Goal: Book appointment/travel/reservation

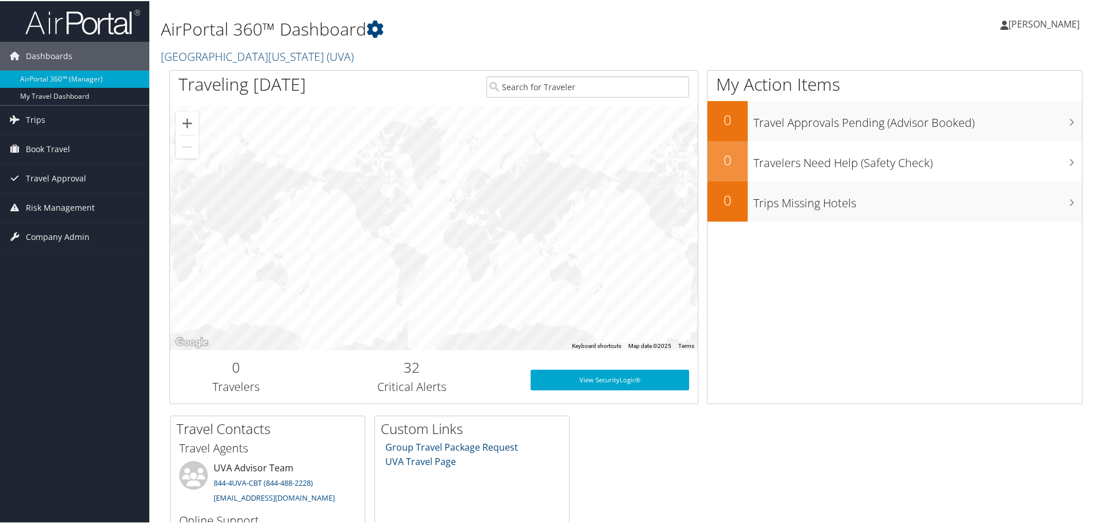
click at [1031, 33] on link "[PERSON_NAME]" at bounding box center [1045, 23] width 91 height 34
click at [55, 144] on span "Book Travel" at bounding box center [48, 148] width 44 height 29
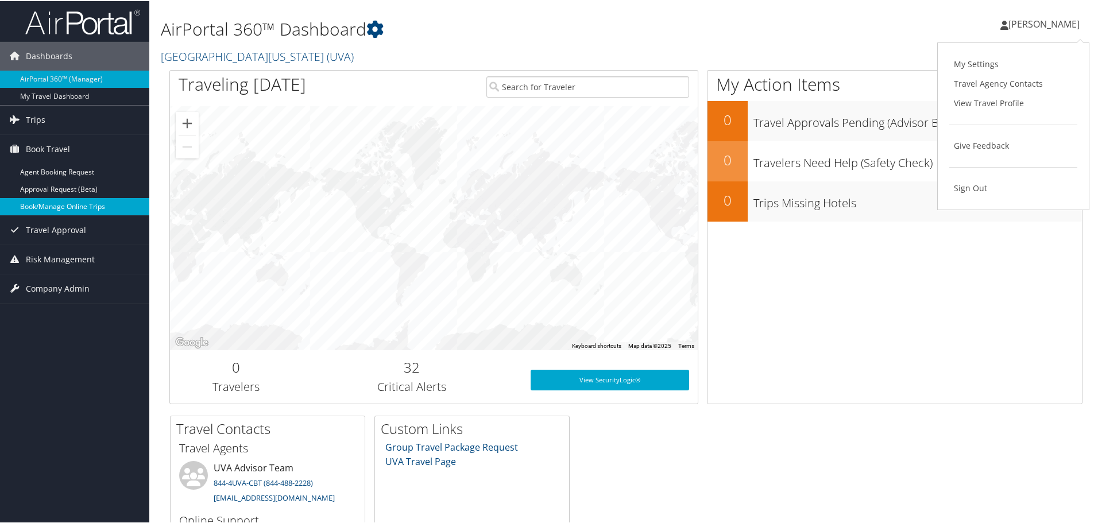
click at [54, 201] on link "Book/Manage Online Trips" at bounding box center [74, 205] width 149 height 17
